Goal: Information Seeking & Learning: Learn about a topic

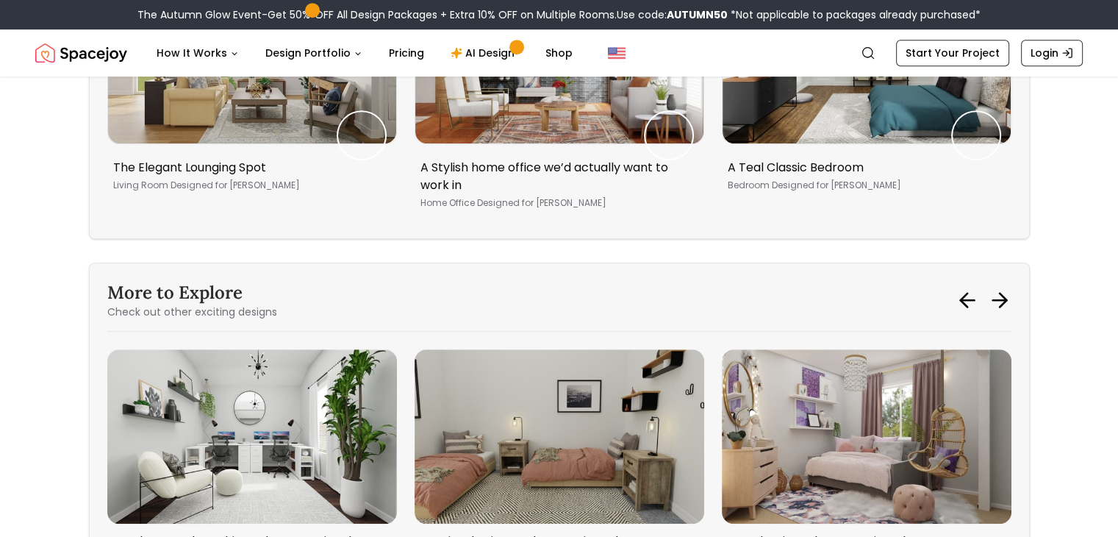
scroll to position [6468, 0]
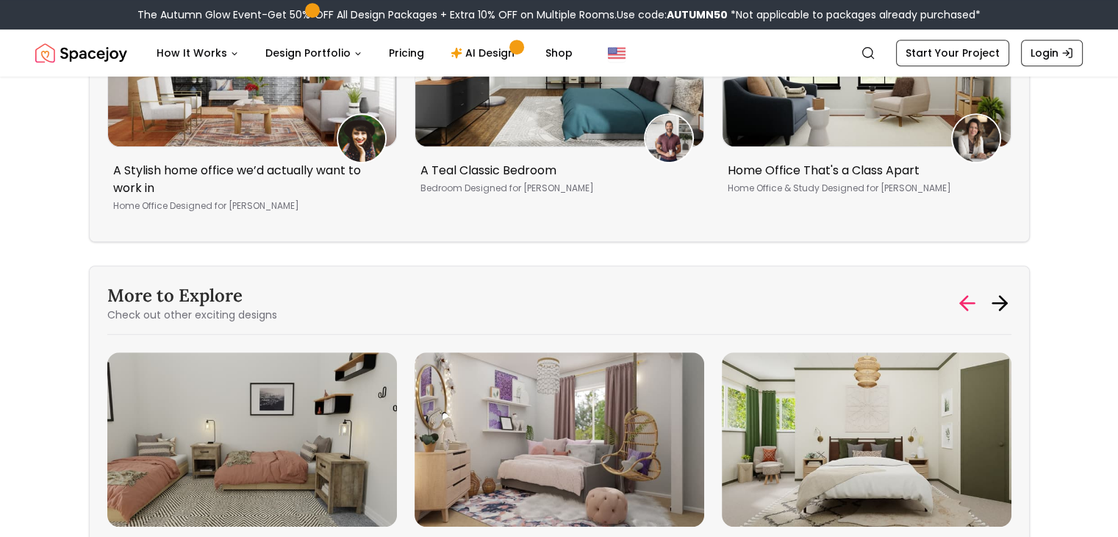
click at [961, 303] on icon at bounding box center [967, 303] width 14 height 0
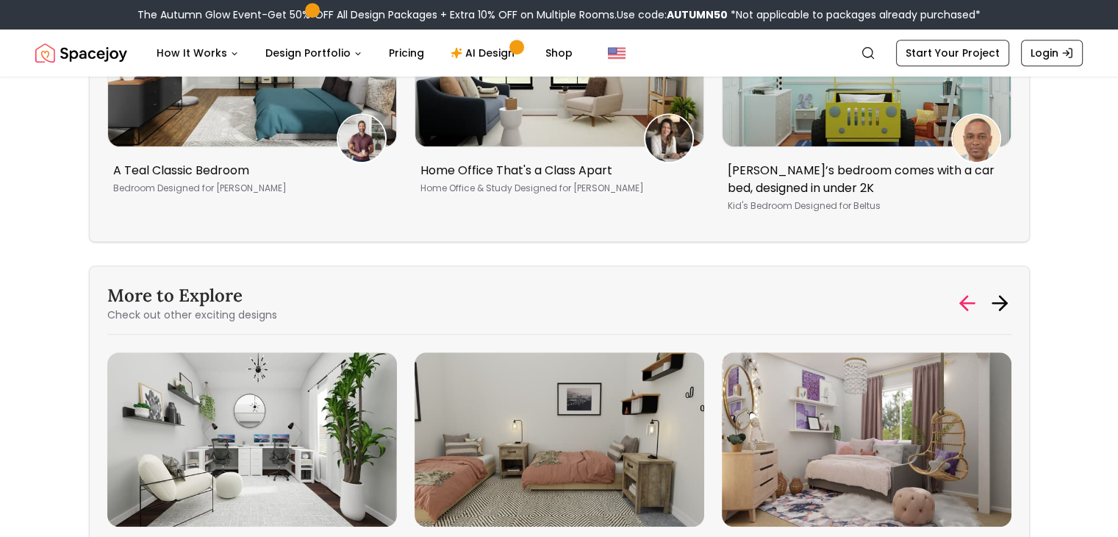
click at [961, 303] on icon at bounding box center [967, 303] width 14 height 0
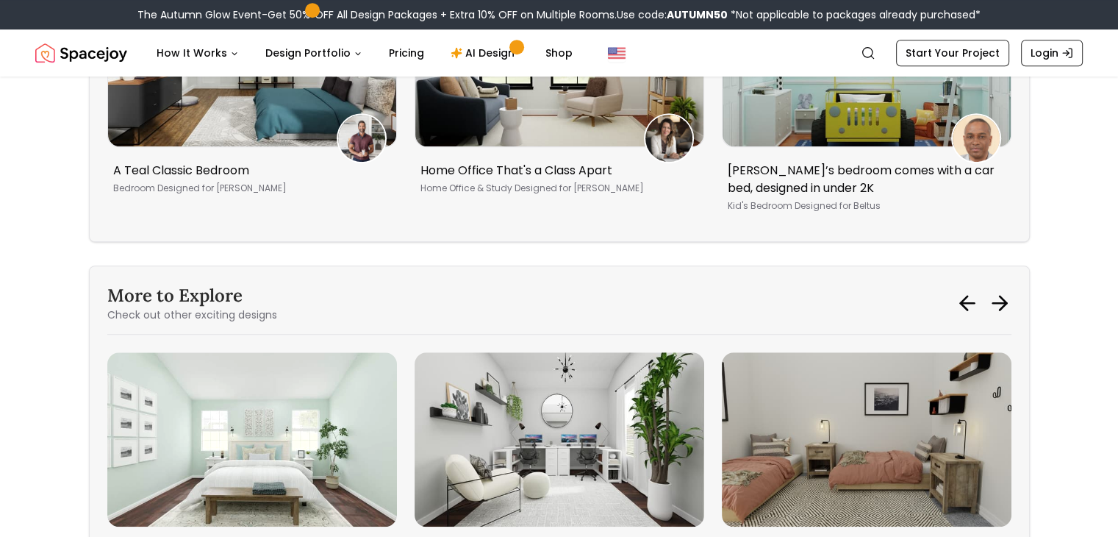
click at [277, 418] on img "5 / 6" at bounding box center [252, 438] width 290 height 173
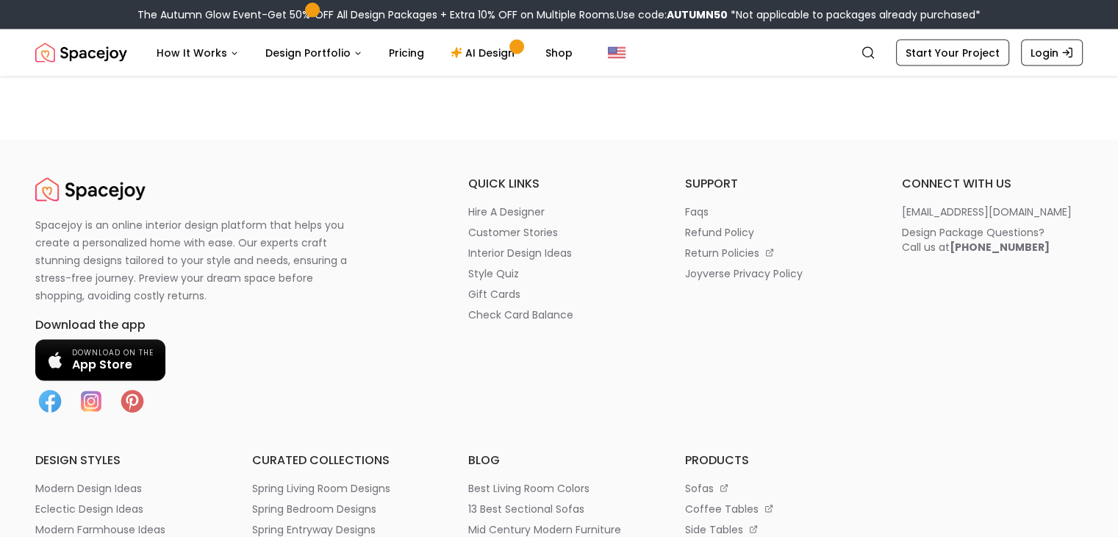
scroll to position [8526, 0]
